Goal: Check status: Check status

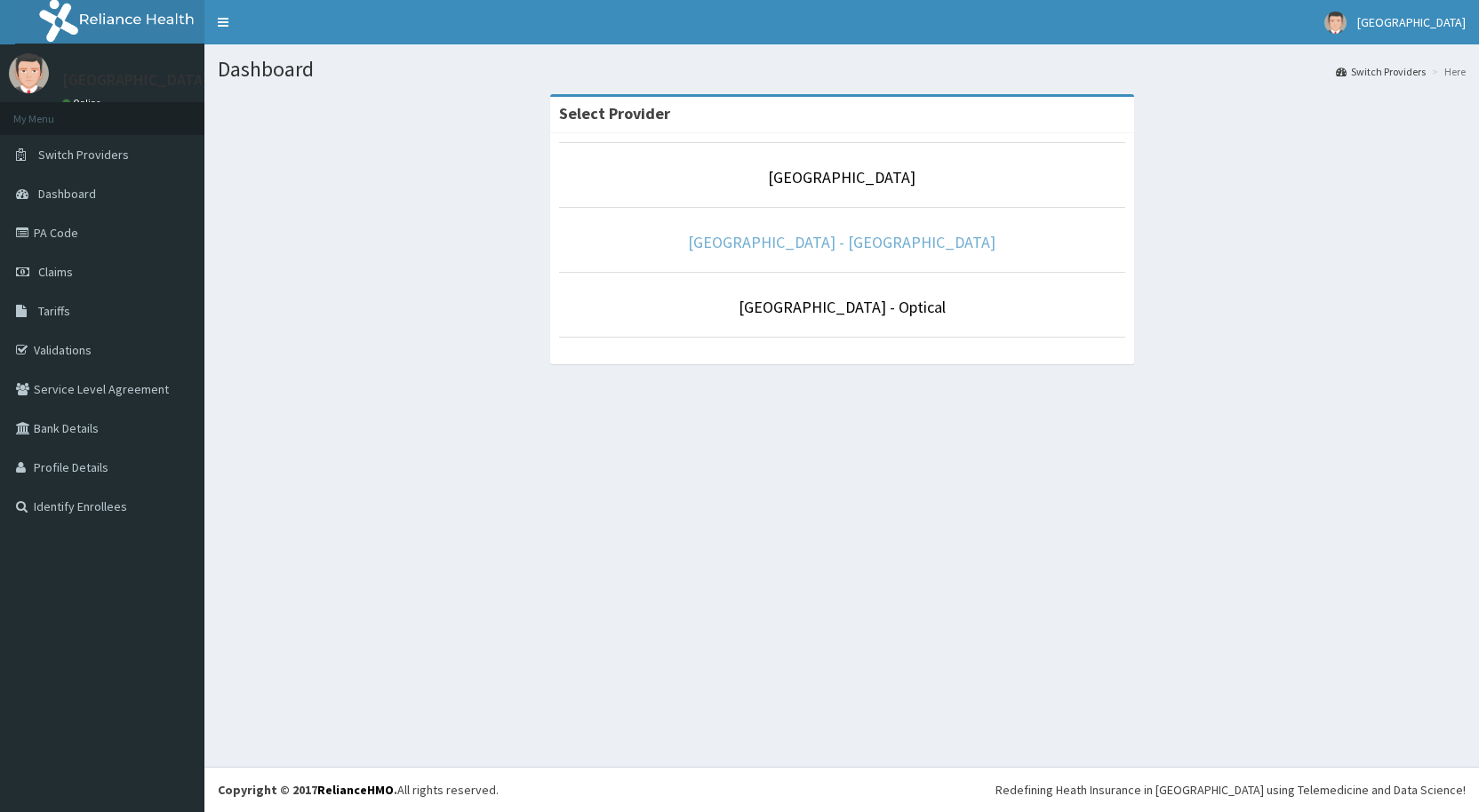
click at [913, 248] on link "[GEOGRAPHIC_DATA] - [GEOGRAPHIC_DATA]" at bounding box center [842, 242] width 308 height 21
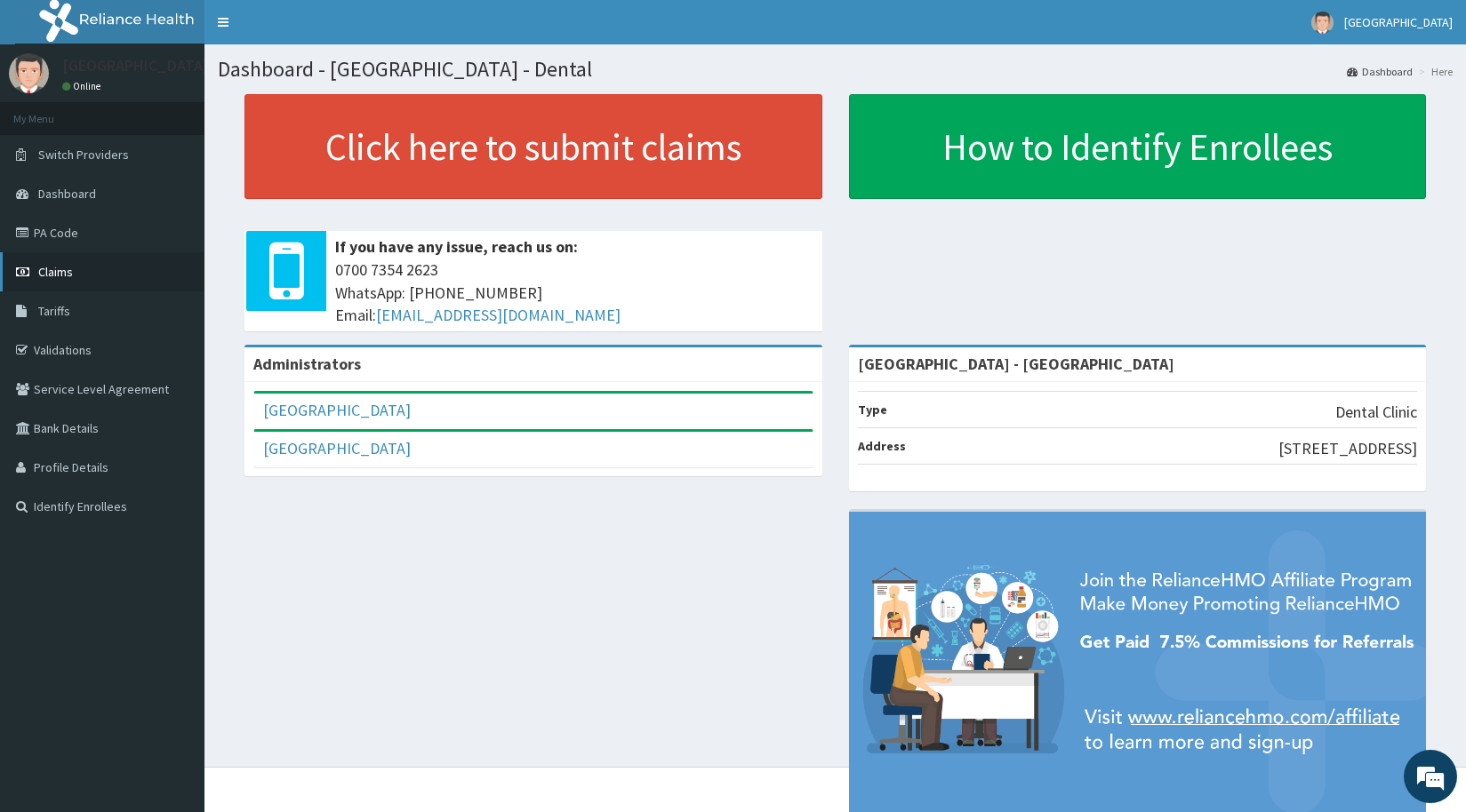
click at [58, 269] on span "Claims" at bounding box center [55, 272] width 35 height 16
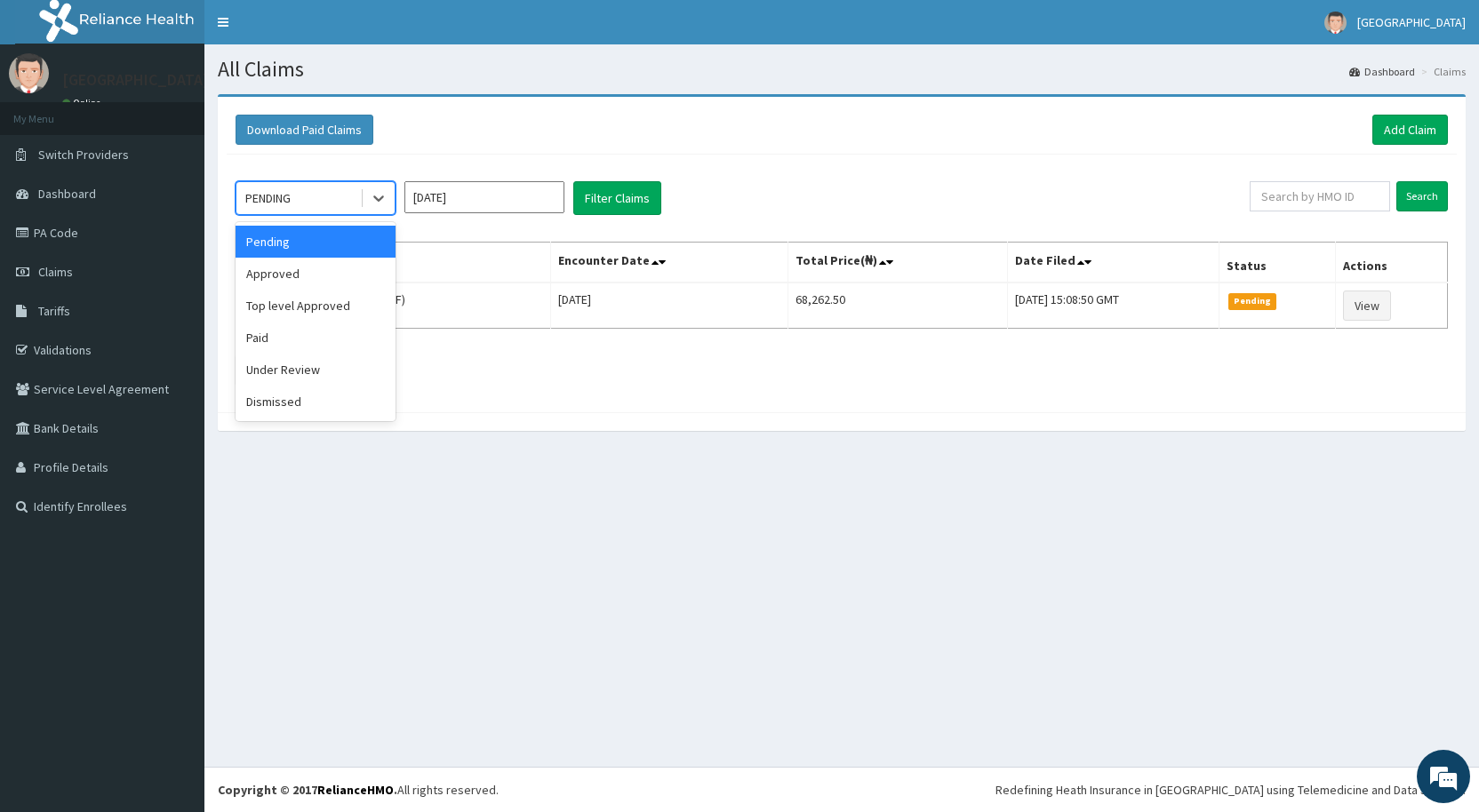
click at [332, 199] on div "PENDING" at bounding box center [298, 198] width 123 height 29
click at [286, 272] on div "Approved" at bounding box center [315, 274] width 160 height 32
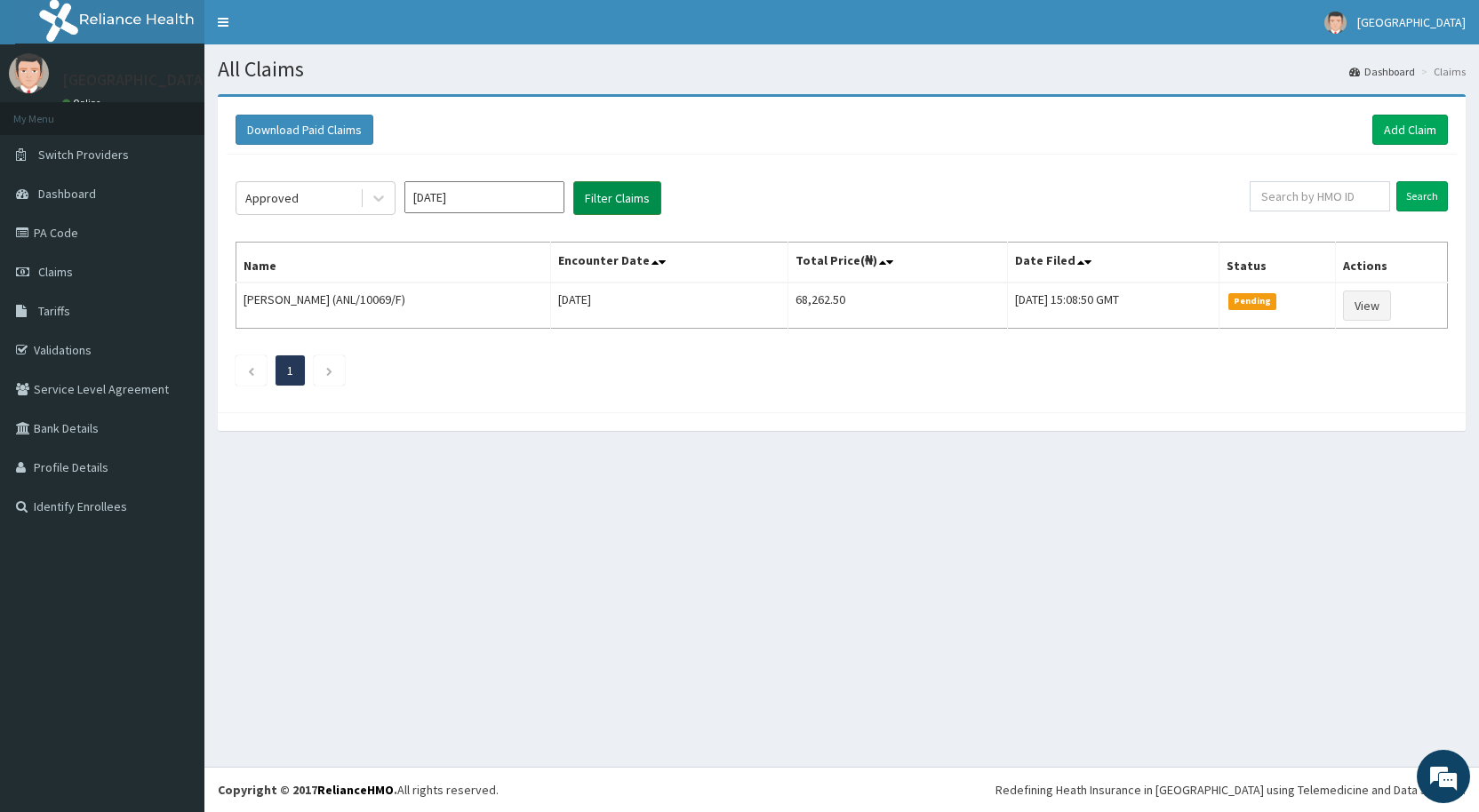
click at [617, 206] on button "Filter Claims" at bounding box center [617, 198] width 88 height 34
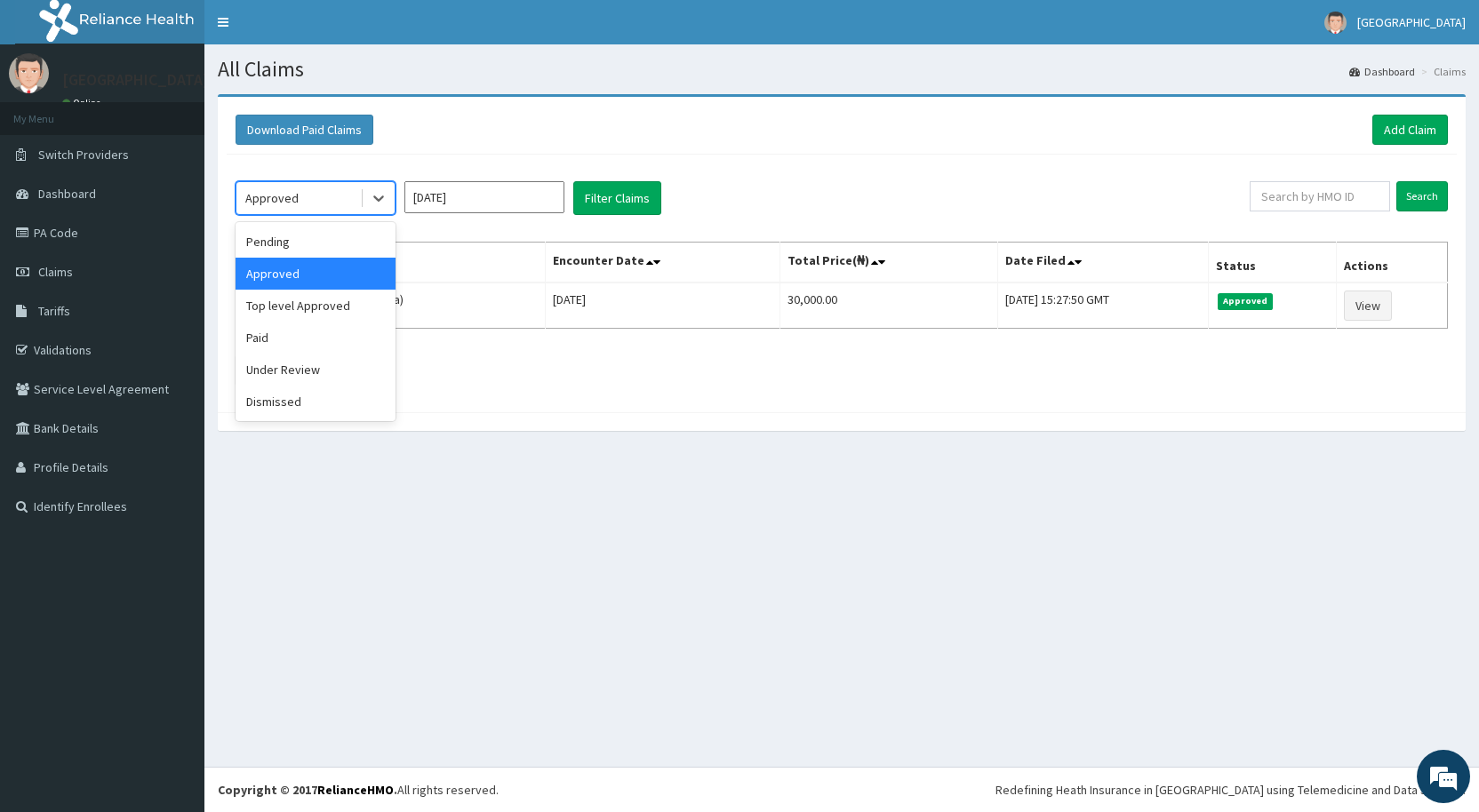
click at [320, 200] on div "Approved" at bounding box center [298, 198] width 123 height 29
click at [312, 302] on div "Top level Approved" at bounding box center [315, 306] width 160 height 32
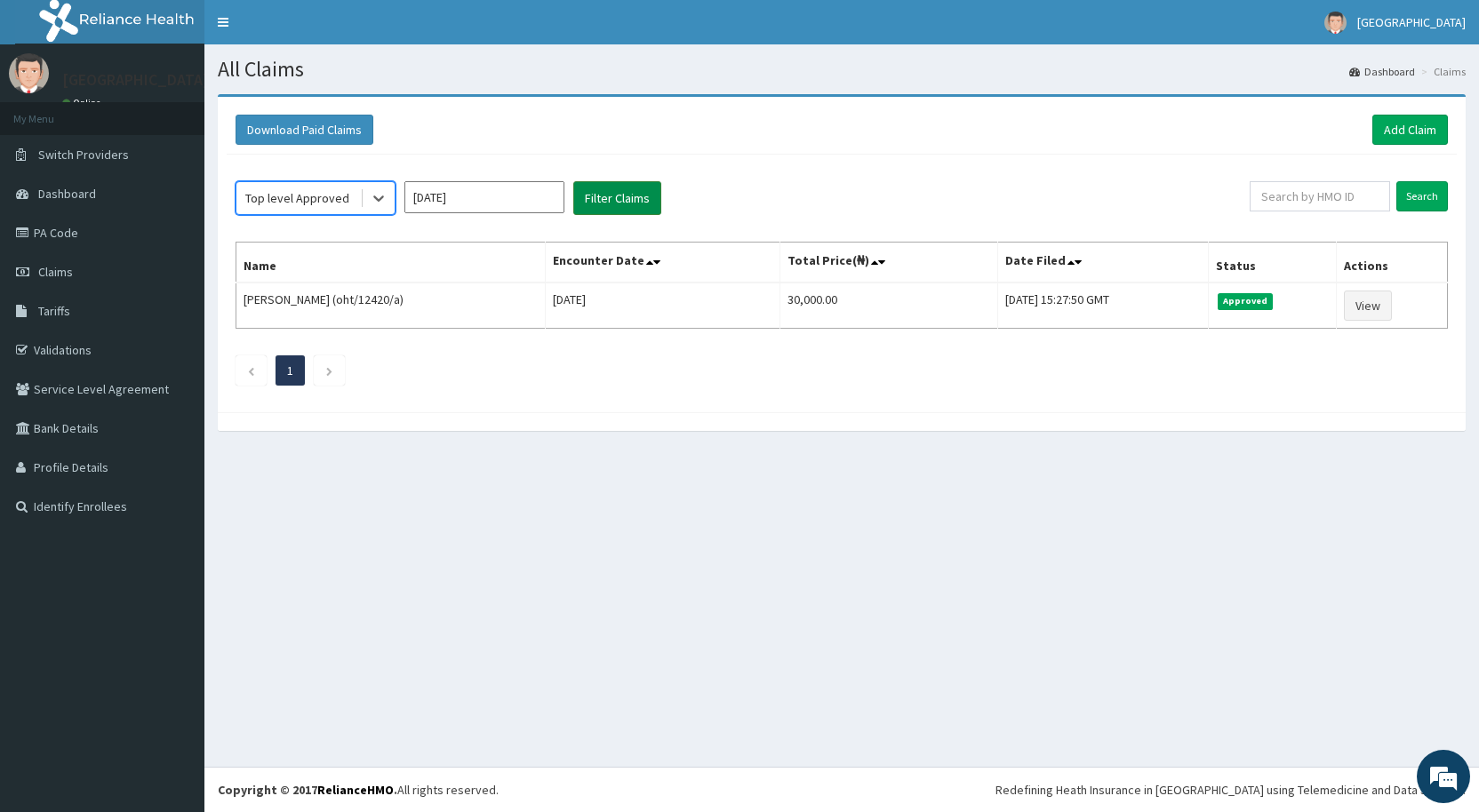
click at [631, 185] on button "Filter Claims" at bounding box center [617, 198] width 88 height 34
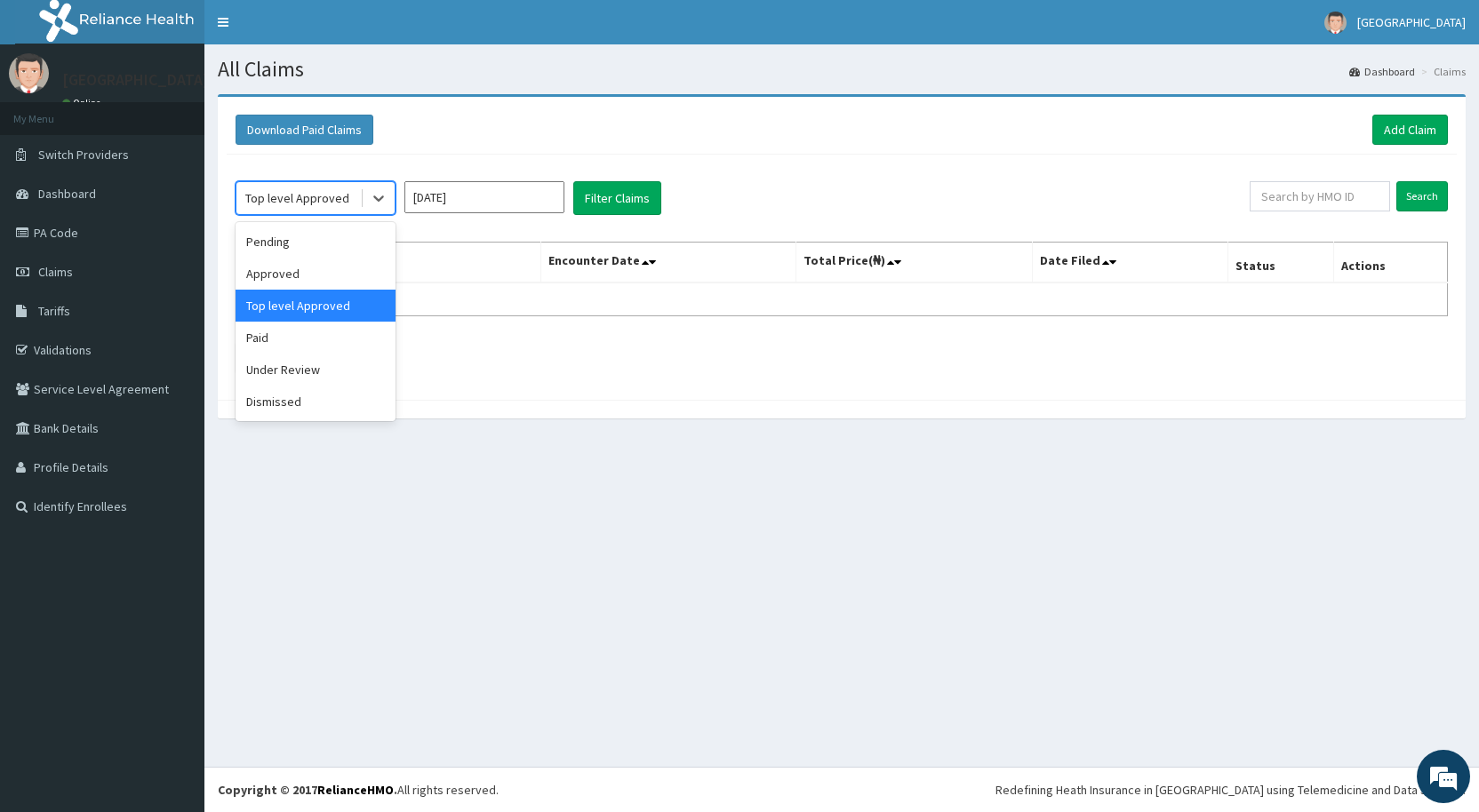
click at [331, 200] on div "Top level Approved" at bounding box center [297, 198] width 104 height 18
click at [278, 238] on div "Pending" at bounding box center [315, 242] width 160 height 32
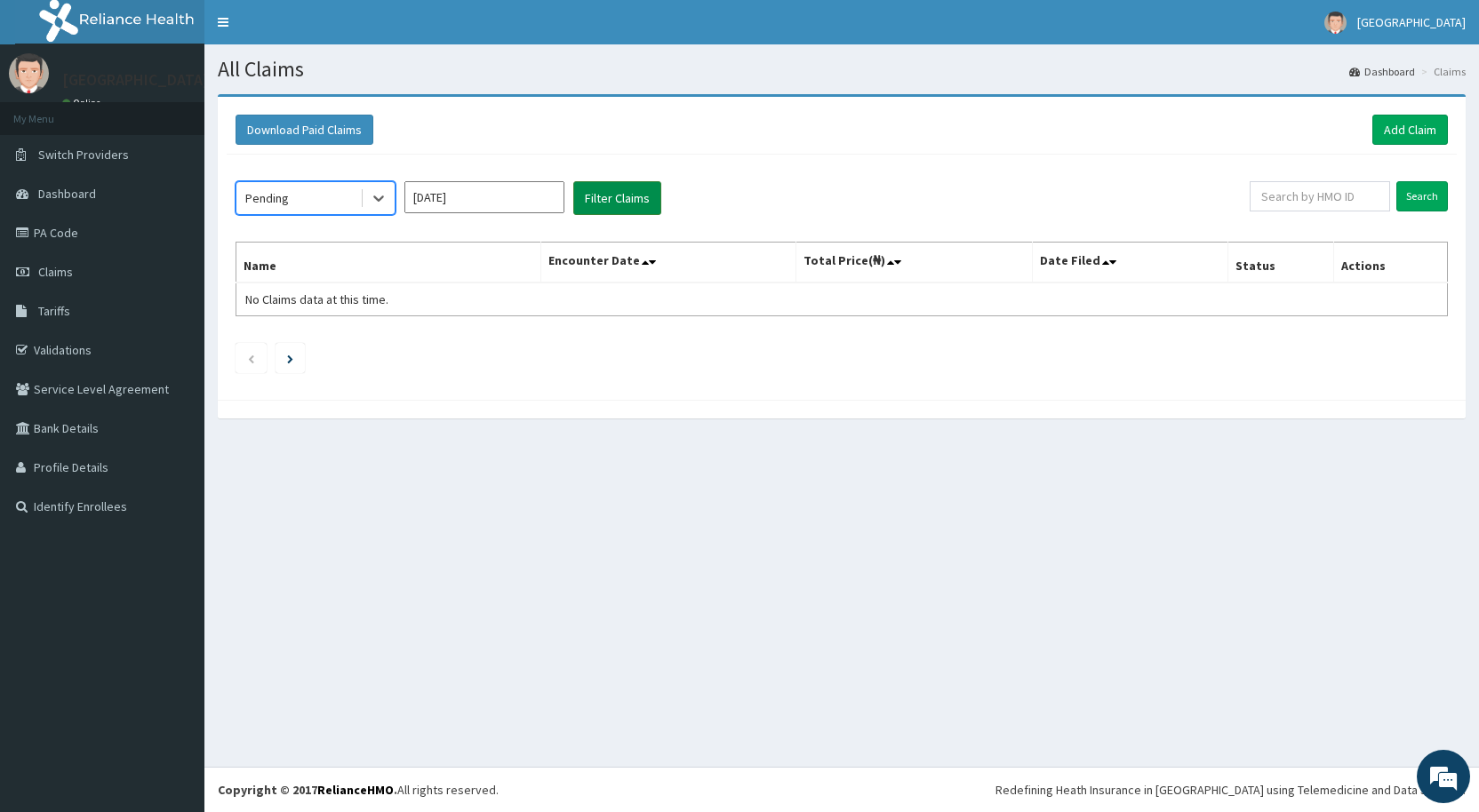
click at [631, 195] on button "Filter Claims" at bounding box center [617, 198] width 88 height 34
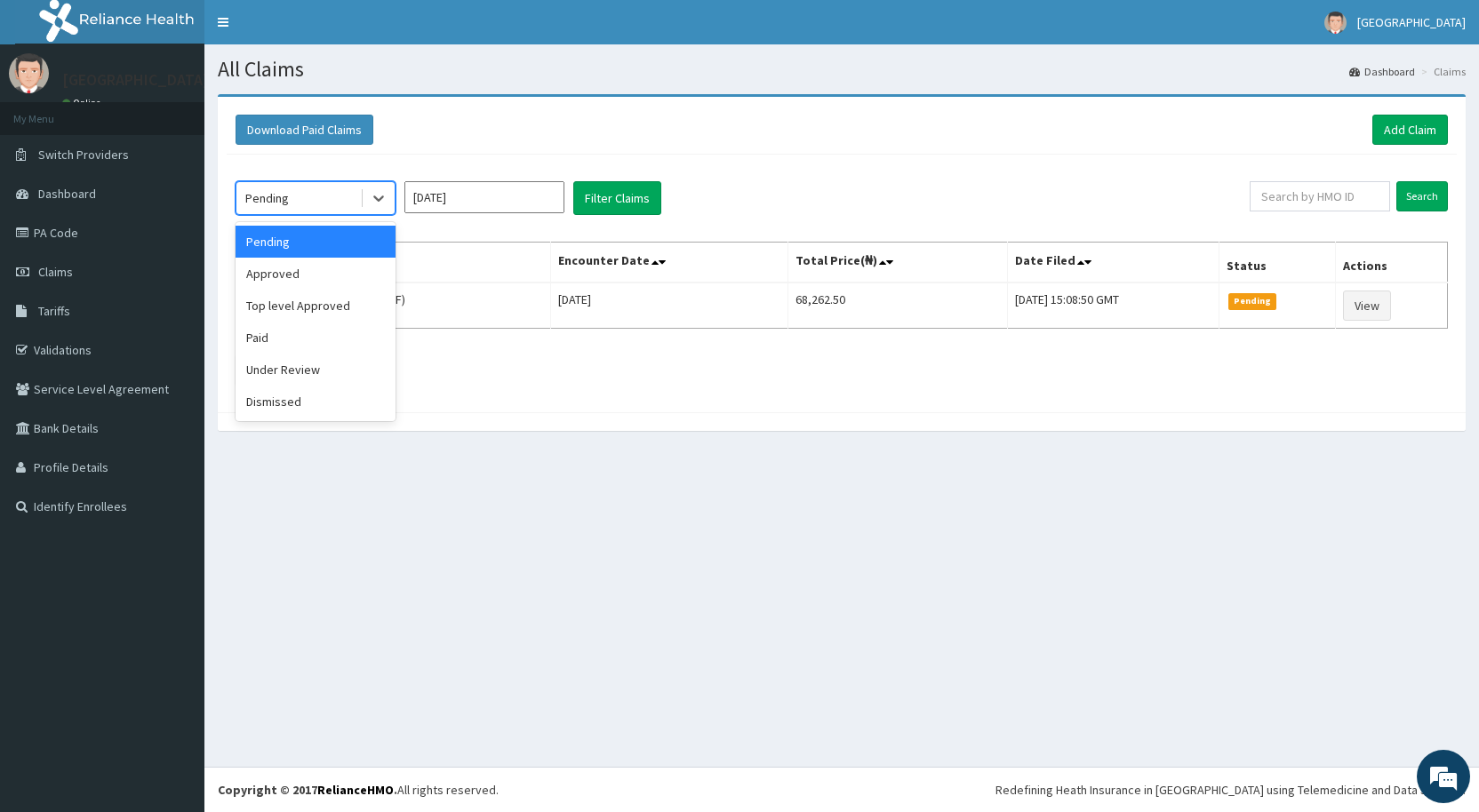
click at [329, 199] on div "Pending" at bounding box center [298, 198] width 123 height 29
click at [652, 434] on div "Download Paid Claims Add Claim × Note you can only download claims within a max…" at bounding box center [842, 271] width 1275 height 354
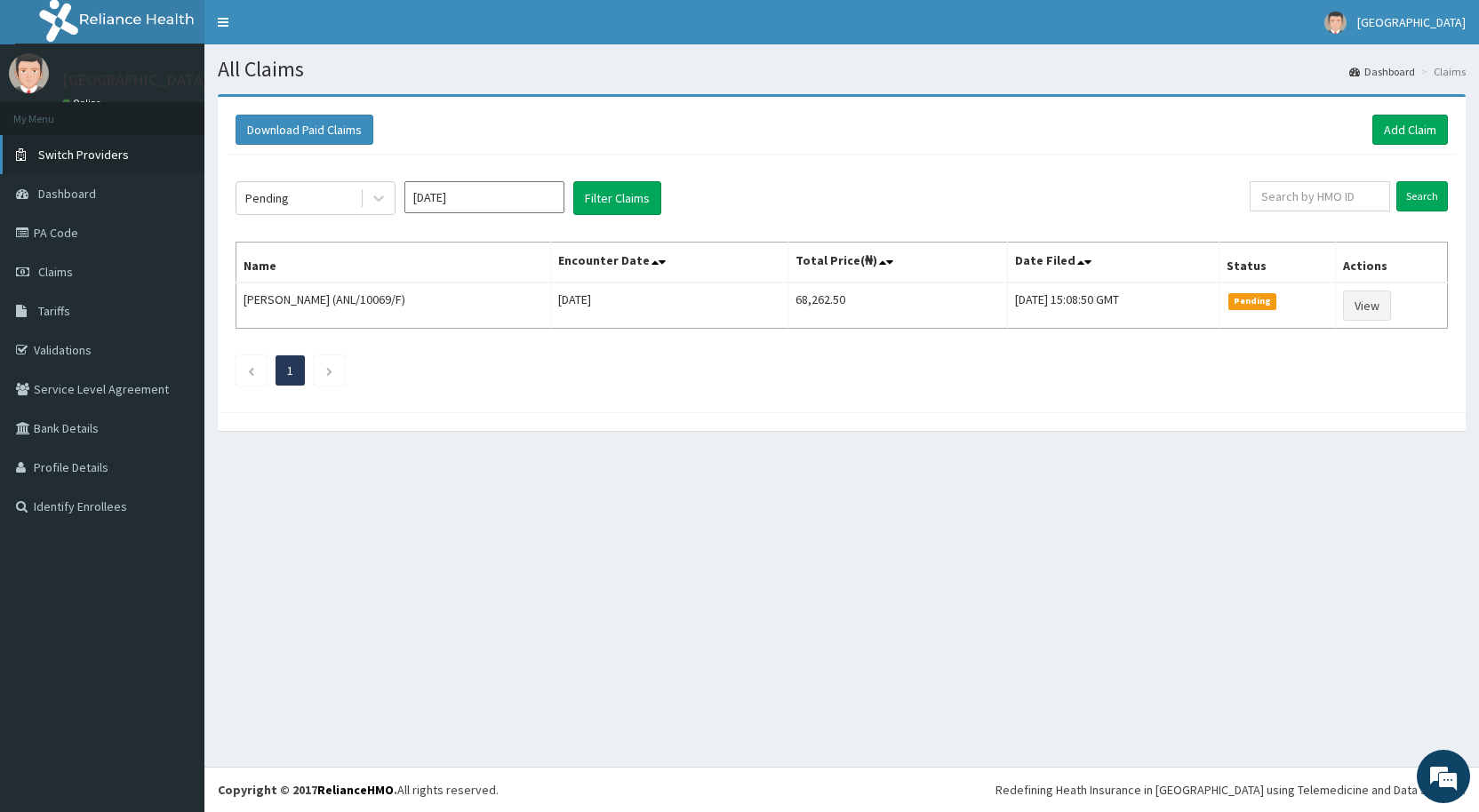
click at [74, 149] on span "Switch Providers" at bounding box center [84, 154] width 91 height 16
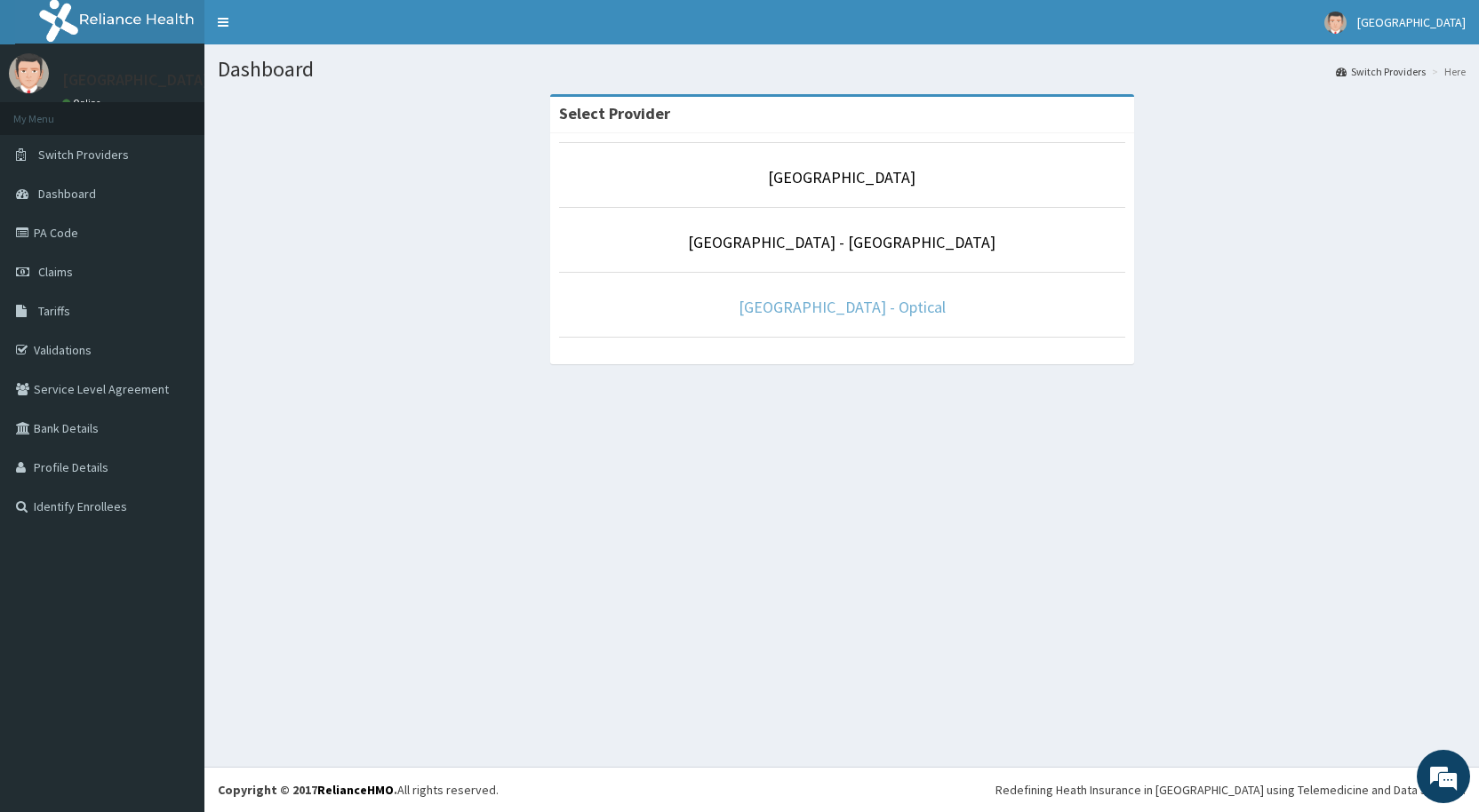
click at [825, 303] on link "De-Lakeland Imperial Hospital - Optical" at bounding box center [843, 307] width 207 height 21
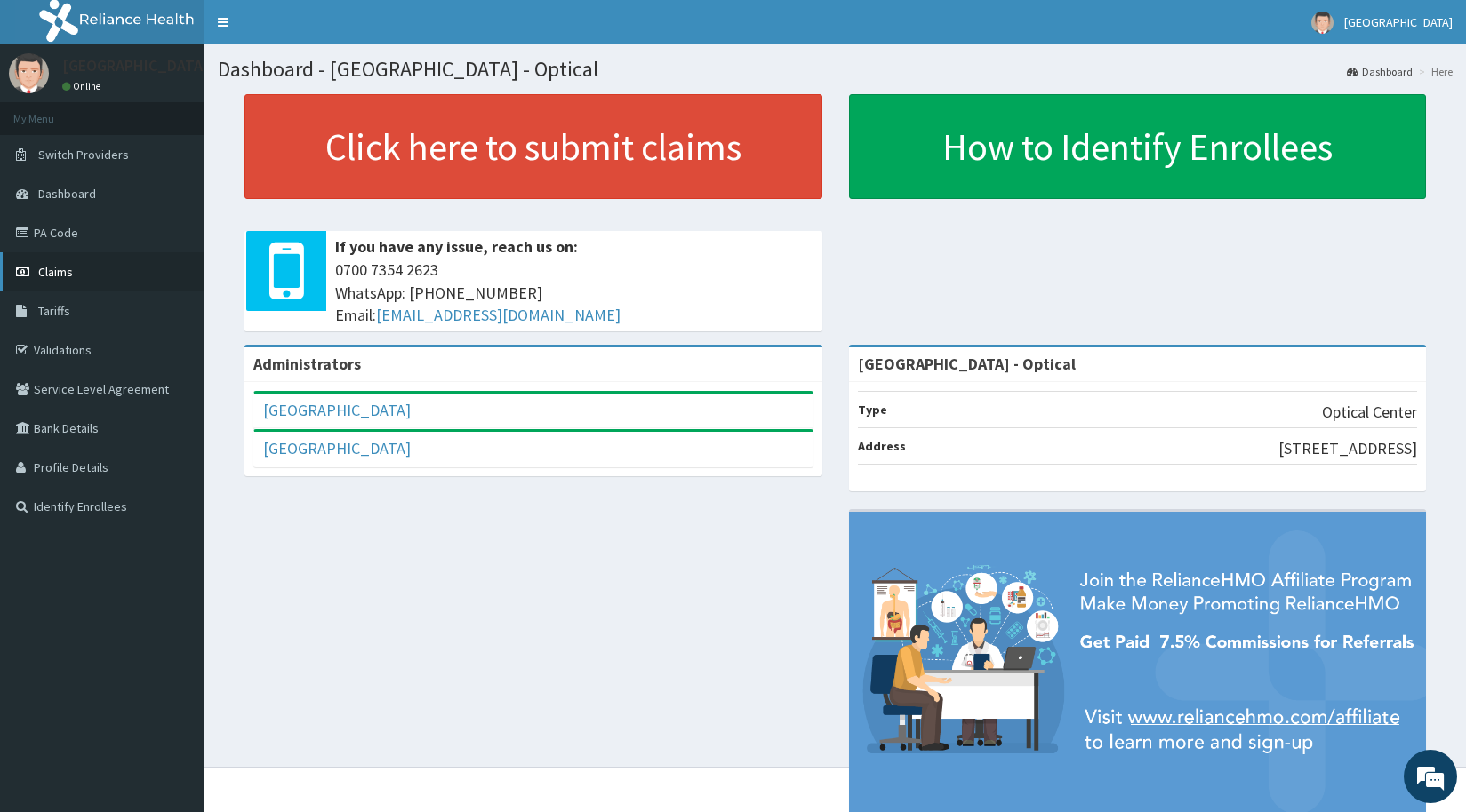
click at [50, 271] on span "Claims" at bounding box center [55, 272] width 35 height 16
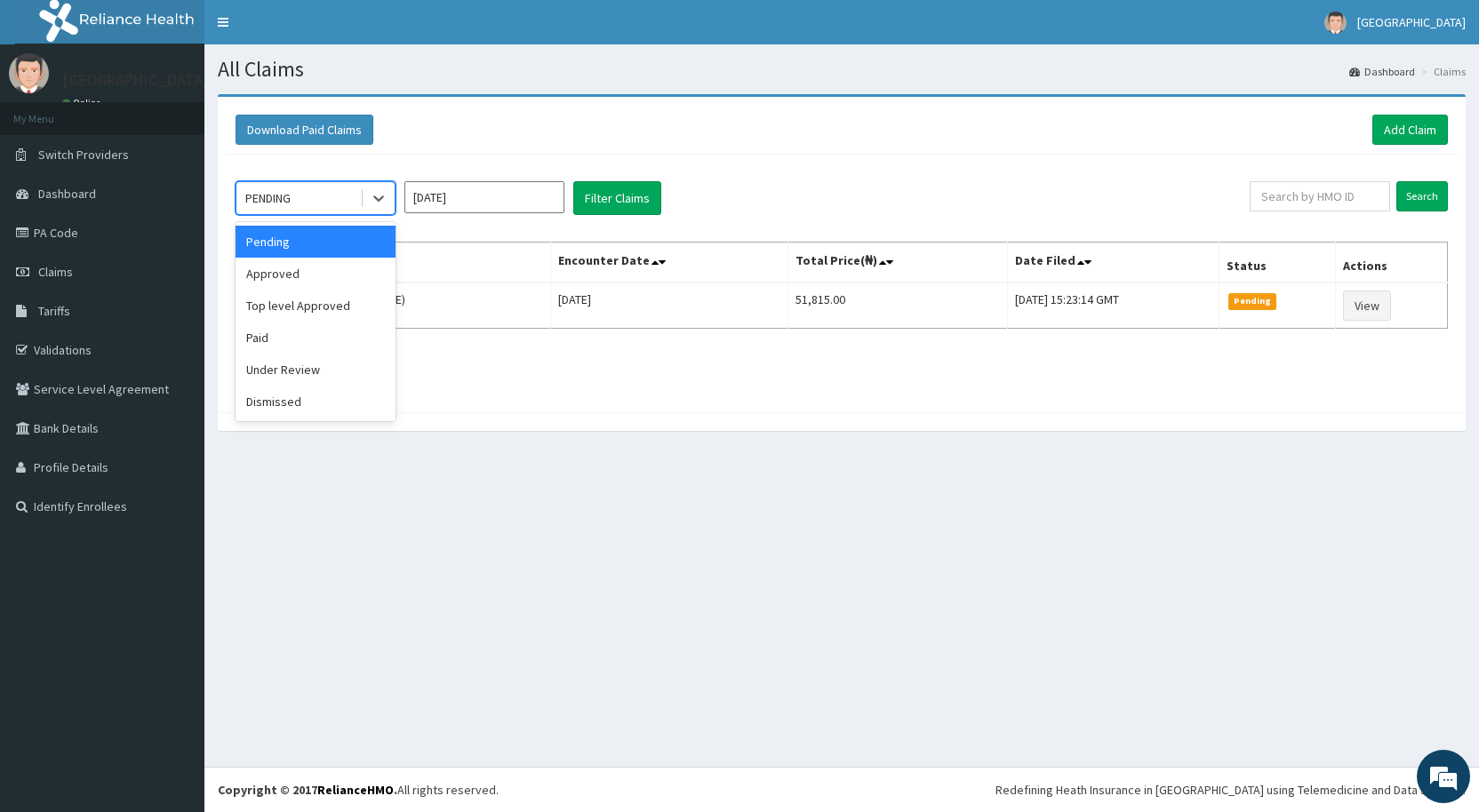
click at [285, 195] on div "PENDING" at bounding box center [268, 198] width 46 height 18
click at [295, 285] on div "Approved" at bounding box center [315, 274] width 160 height 32
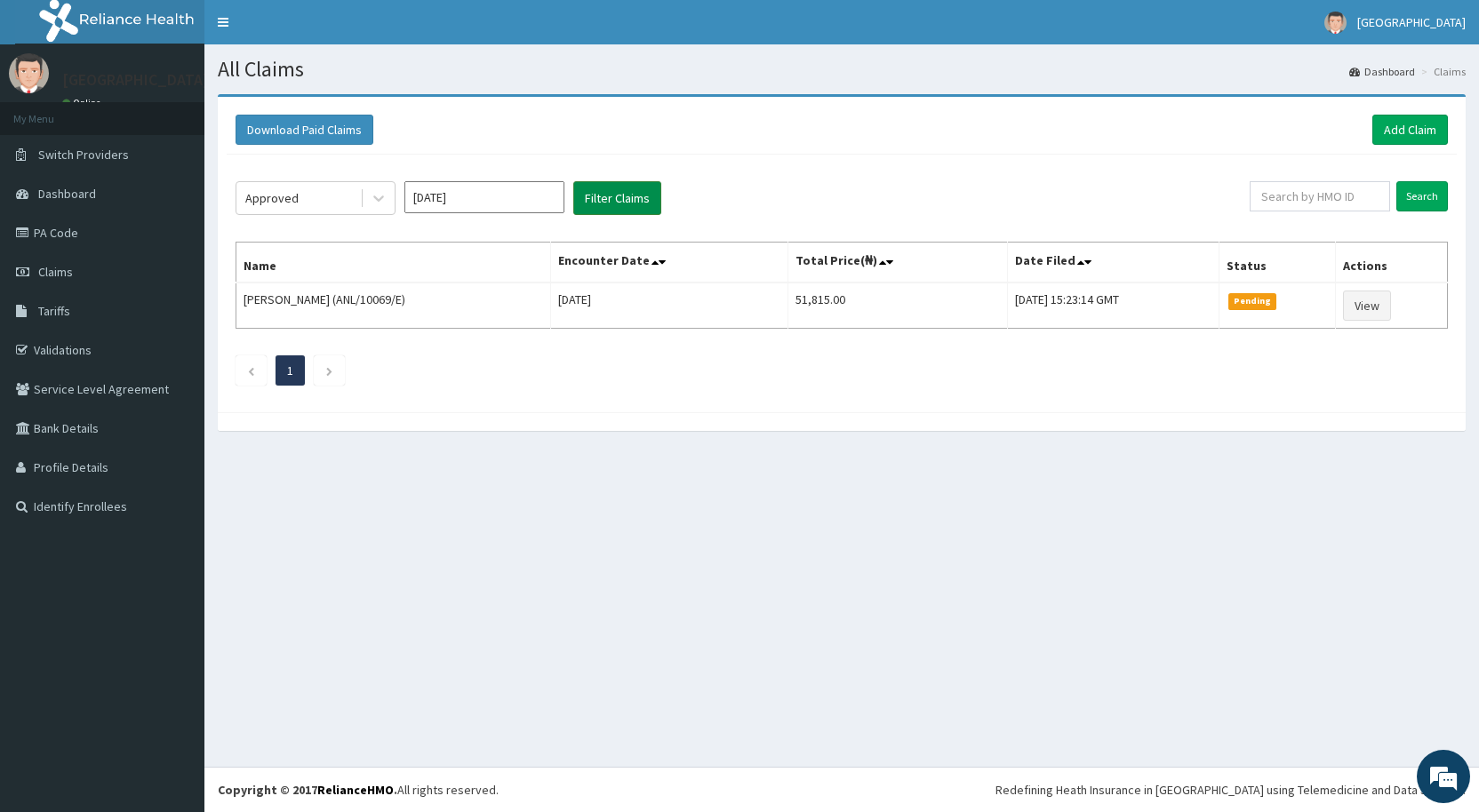
click at [593, 195] on button "Filter Claims" at bounding box center [617, 198] width 88 height 34
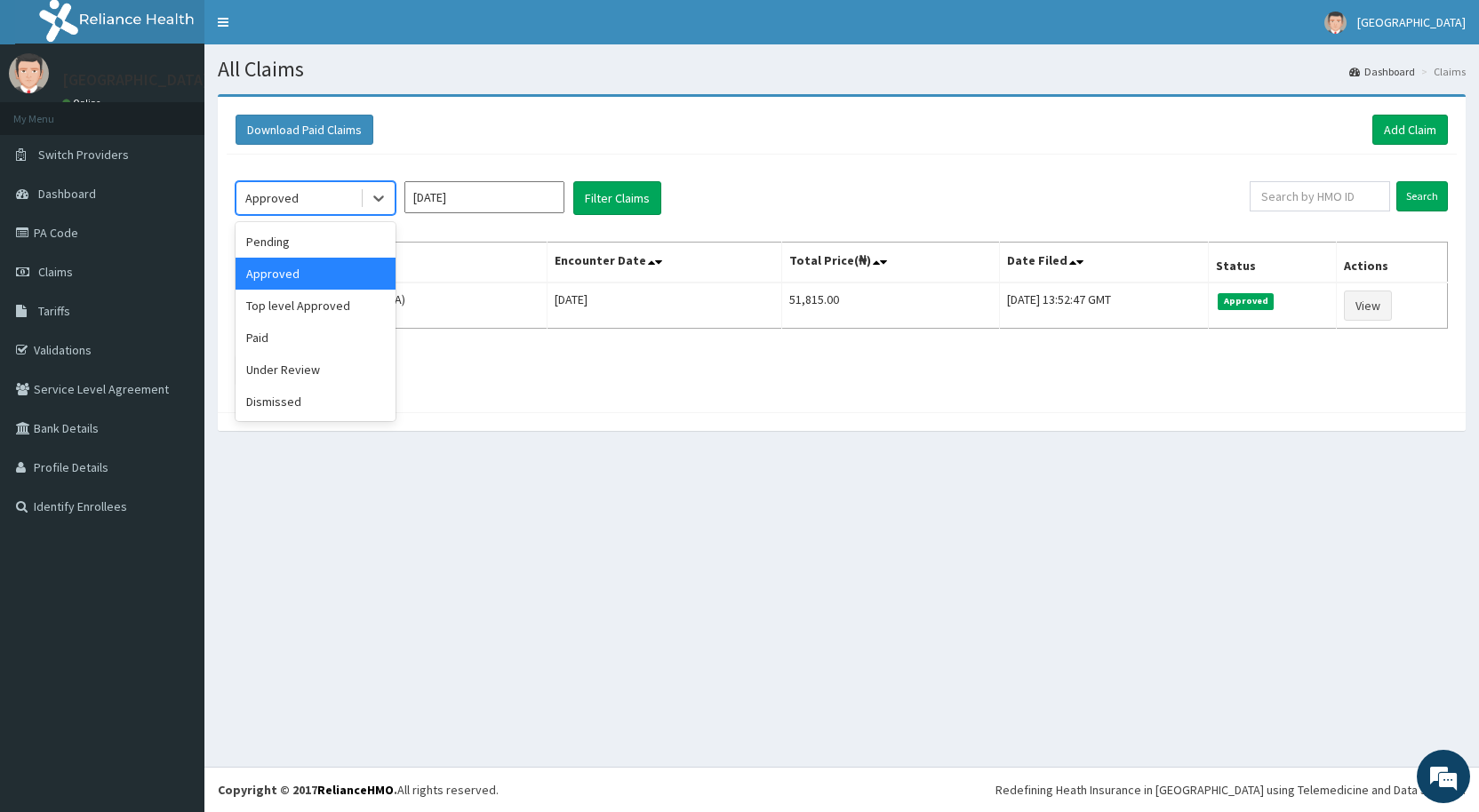
click at [304, 194] on div "Approved" at bounding box center [298, 198] width 123 height 29
click at [260, 339] on div "Paid" at bounding box center [315, 338] width 160 height 32
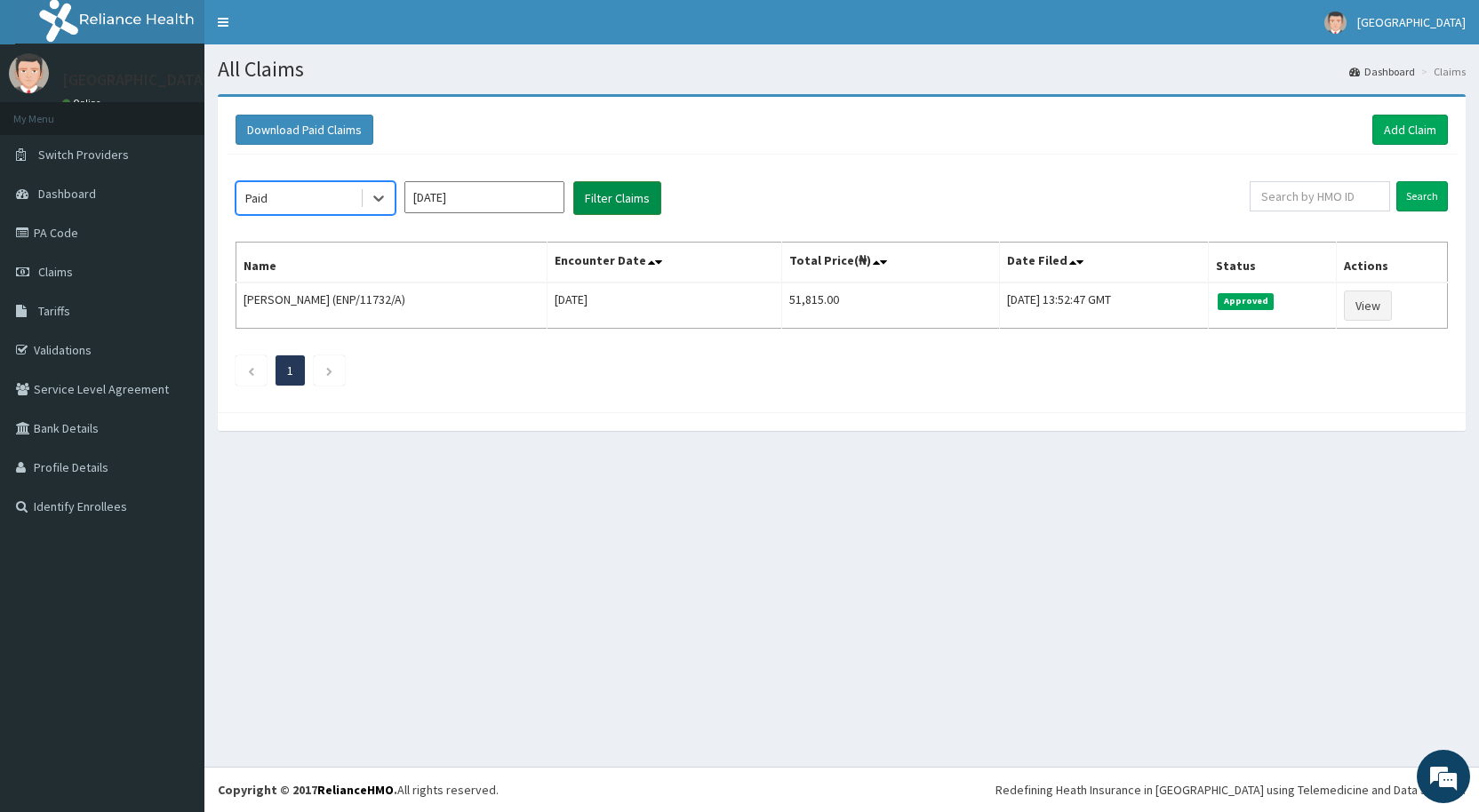
click at [620, 197] on button "Filter Claims" at bounding box center [617, 198] width 88 height 34
